Goal: Transaction & Acquisition: Purchase product/service

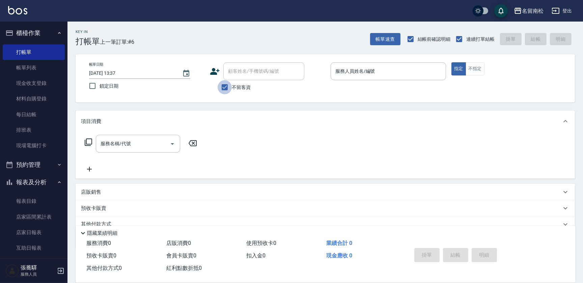
click at [223, 89] on input "不留客資" at bounding box center [224, 87] width 14 height 14
checkbox input "false"
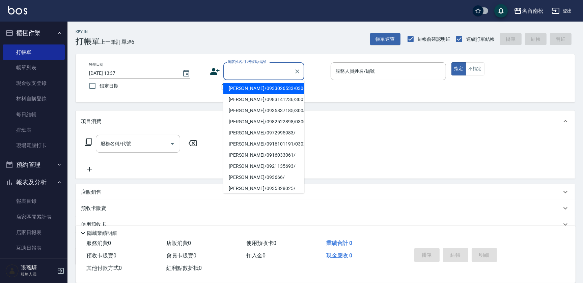
click at [241, 75] on input "顧客姓名/手機號碼/編號" at bounding box center [258, 71] width 65 height 12
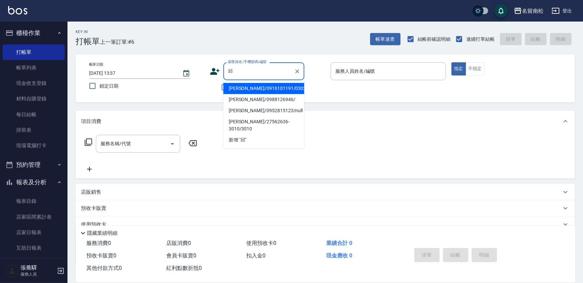
click at [275, 102] on li "[PERSON_NAME]/0988126946/" at bounding box center [263, 99] width 81 height 11
type input "[PERSON_NAME]/0988126946/"
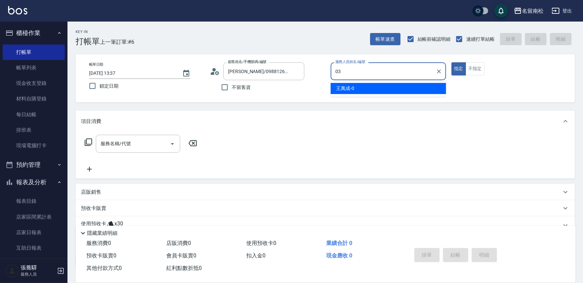
type input "[PERSON_NAME]-03"
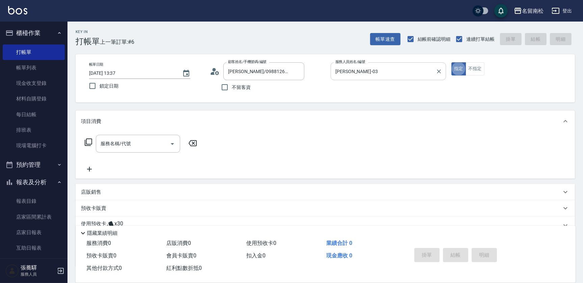
type button "true"
drag, startPoint x: 128, startPoint y: 142, endPoint x: 131, endPoint y: 139, distance: 4.5
click at [128, 142] on input "服務名稱/代號" at bounding box center [133, 144] width 68 height 12
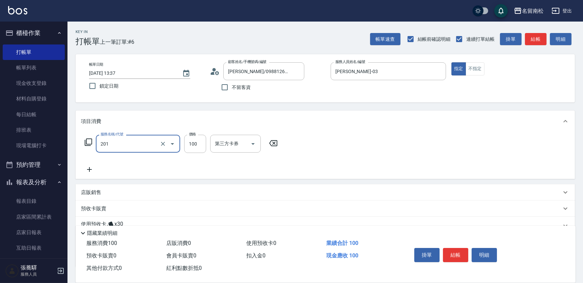
type input "洗髮[100](201)"
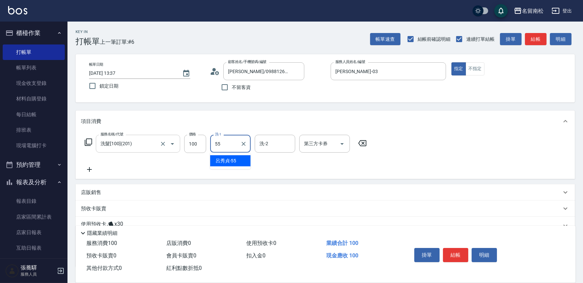
type input "[PERSON_NAME]-55"
click at [90, 171] on icon at bounding box center [89, 170] width 17 height 8
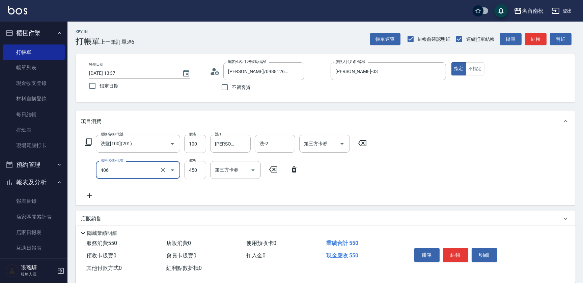
type input "剪髮(450)(406)"
click at [197, 166] on input "450" at bounding box center [195, 170] width 22 height 18
type input "480"
click at [459, 248] on button "結帳" at bounding box center [455, 255] width 25 height 14
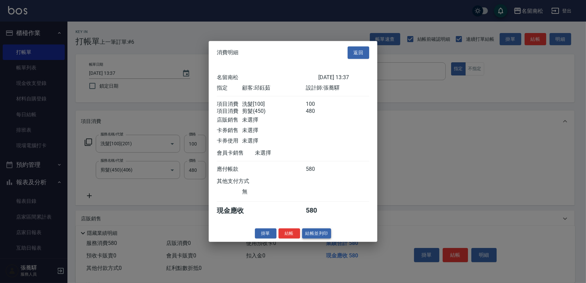
click at [308, 236] on button "結帳並列印" at bounding box center [316, 233] width 29 height 10
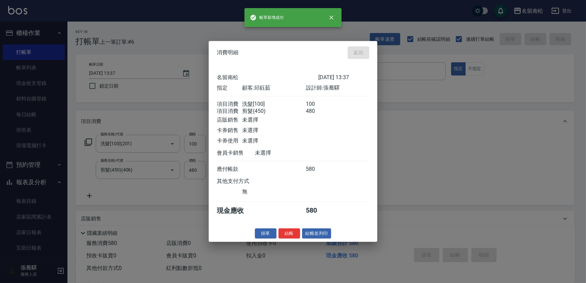
type input "[DATE] 16:48"
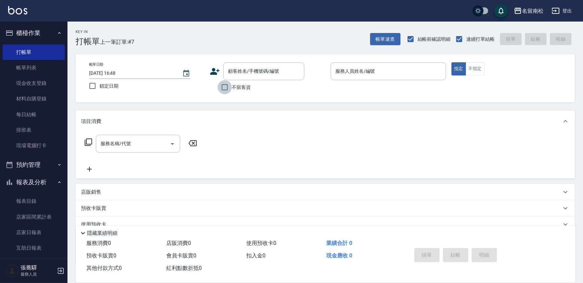
click at [226, 88] on input "不留客資" at bounding box center [224, 87] width 14 height 14
checkbox input "true"
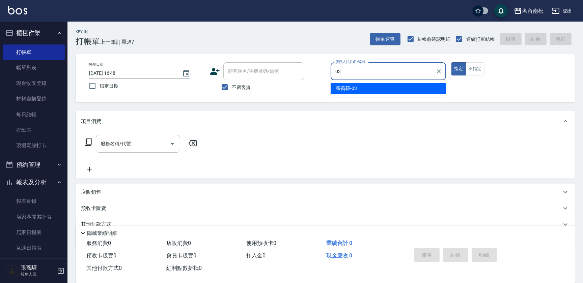
type input "[PERSON_NAME]-03"
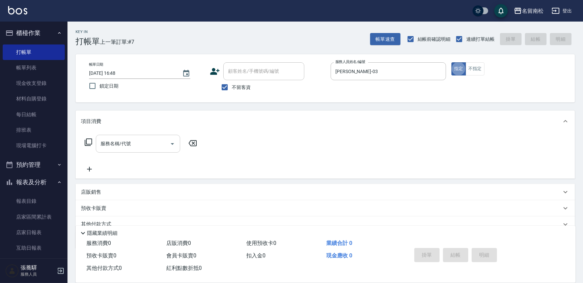
click at [141, 144] on input "服務名稱/代號" at bounding box center [133, 144] width 68 height 12
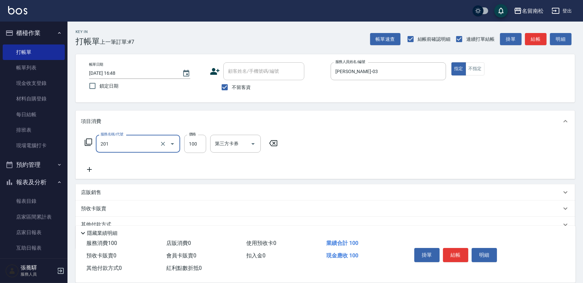
type input "洗髮[100](201)"
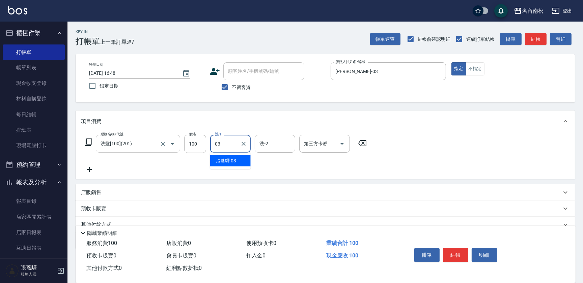
type input "[PERSON_NAME]-03"
click at [93, 169] on icon at bounding box center [89, 170] width 17 height 8
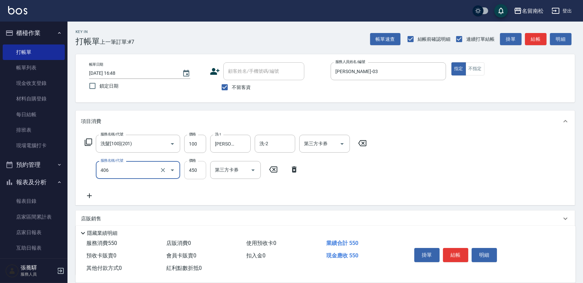
type input "剪髮(450)(406)"
click at [199, 174] on input "450" at bounding box center [195, 170] width 22 height 18
type input "480"
click at [451, 252] on button "結帳" at bounding box center [455, 255] width 25 height 14
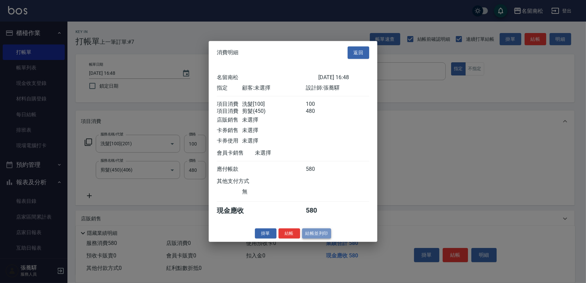
click at [323, 237] on button "結帳並列印" at bounding box center [316, 233] width 29 height 10
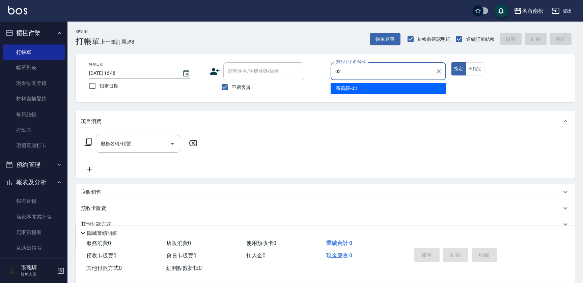
type input "[PERSON_NAME]-03"
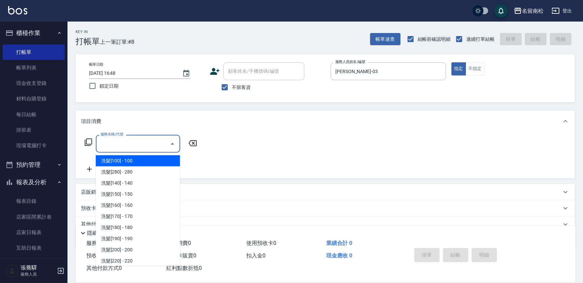
click at [142, 141] on input "服務名稱/代號" at bounding box center [133, 144] width 68 height 12
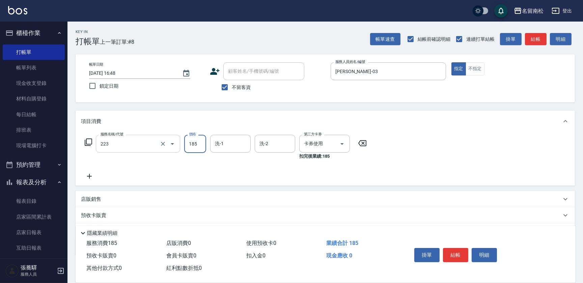
type input "洗髮卡(185)(223)"
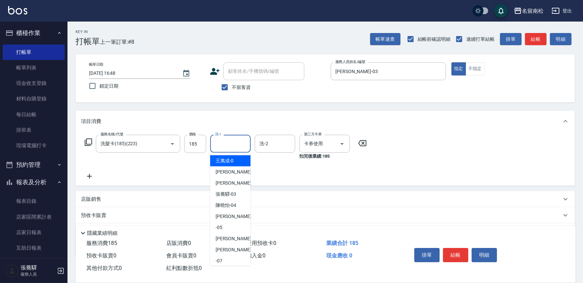
click at [234, 148] on input "洗-1" at bounding box center [230, 144] width 34 height 12
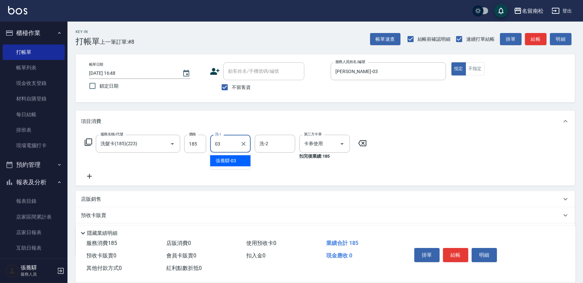
type input "[PERSON_NAME]-03"
click at [454, 252] on button "結帳" at bounding box center [455, 255] width 25 height 14
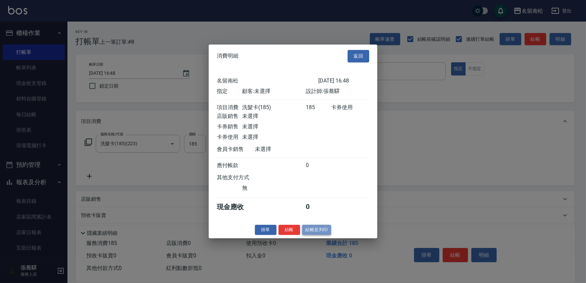
click at [318, 235] on button "結帳並列印" at bounding box center [316, 230] width 29 height 10
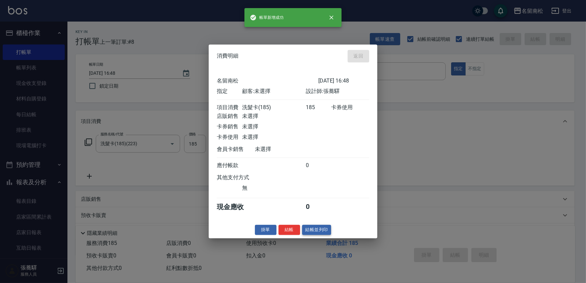
type input "[DATE] 16:49"
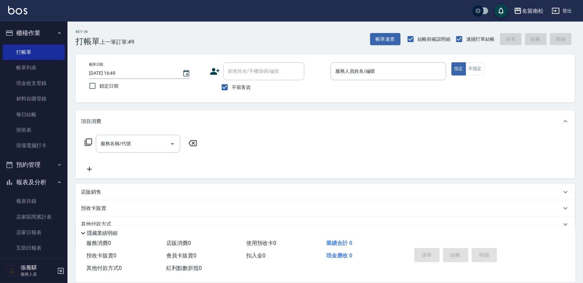
click at [357, 70] on div "服務人員姓名/編號 服務人員姓名/編號" at bounding box center [387, 71] width 115 height 18
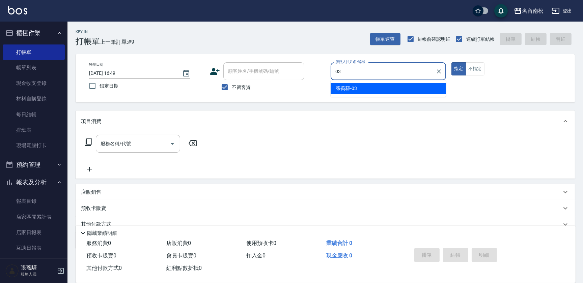
type input "[PERSON_NAME]-03"
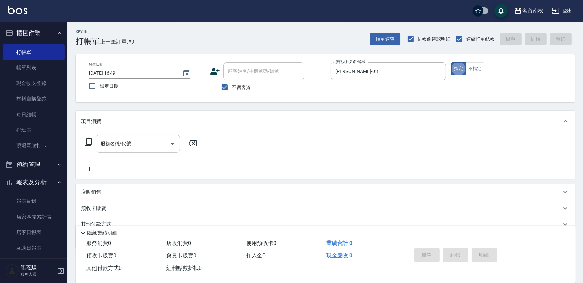
click at [110, 142] on input "服務名稱/代號" at bounding box center [133, 144] width 68 height 12
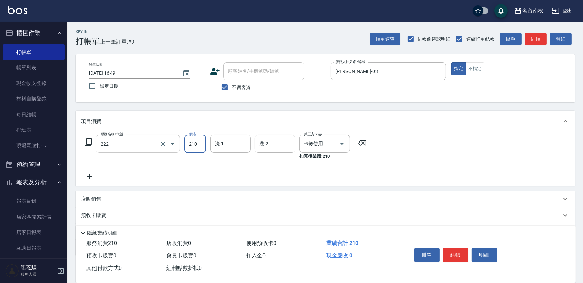
type input "洗髮卡券[210](222)"
type input "[PERSON_NAME]-03"
click at [457, 258] on button "結帳" at bounding box center [455, 255] width 25 height 14
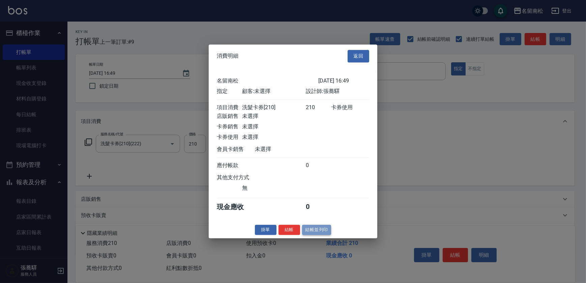
click at [310, 228] on button "結帳並列印" at bounding box center [316, 230] width 29 height 10
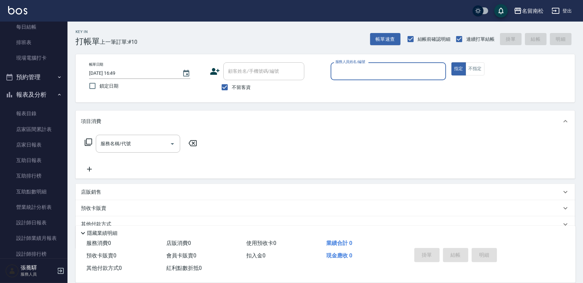
scroll to position [90, 0]
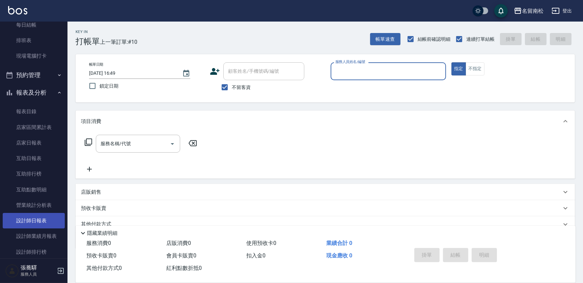
click at [43, 225] on link "設計師日報表" at bounding box center [34, 221] width 62 height 16
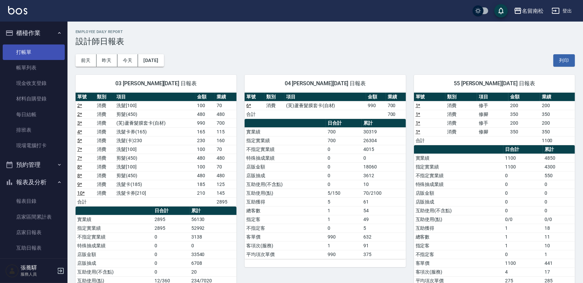
click at [21, 54] on link "打帳單" at bounding box center [34, 53] width 62 height 16
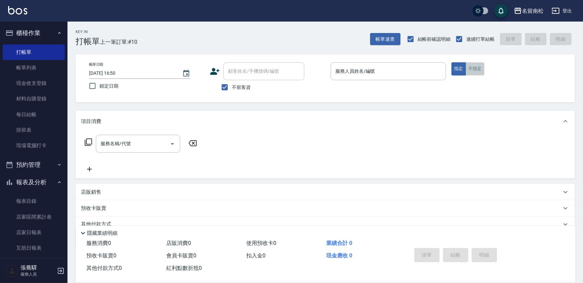
click at [473, 70] on button "不指定" at bounding box center [474, 68] width 19 height 13
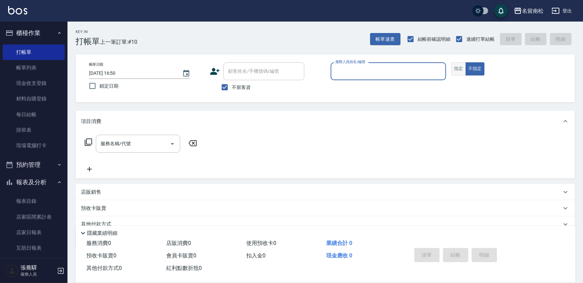
click at [462, 70] on button "指定" at bounding box center [458, 68] width 14 height 13
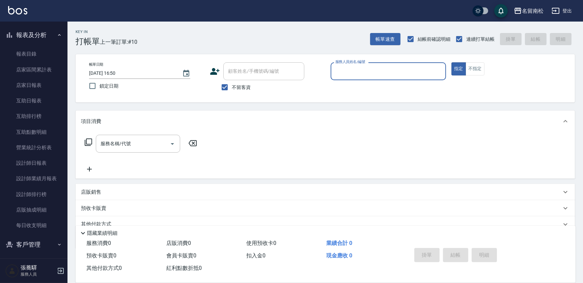
scroll to position [162, 0]
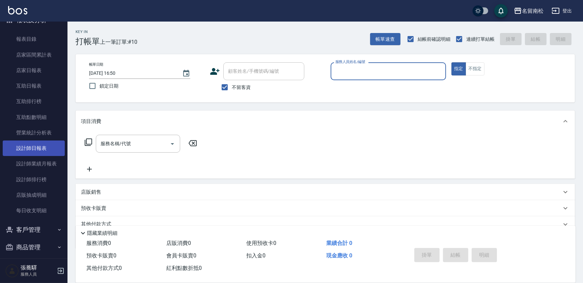
click at [47, 147] on link "設計師日報表" at bounding box center [34, 149] width 62 height 16
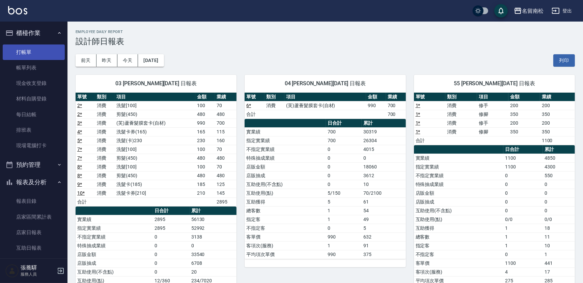
click at [29, 52] on link "打帳單" at bounding box center [34, 53] width 62 height 16
